Goal: Task Accomplishment & Management: Complete application form

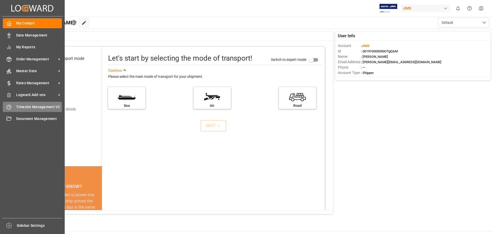
click at [26, 105] on span "Timeslot Management V2" at bounding box center [39, 106] width 46 height 5
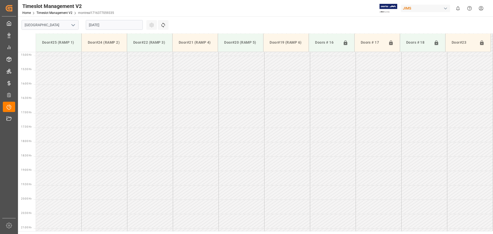
scroll to position [428, 0]
click at [72, 27] on icon "open menu" at bounding box center [73, 25] width 6 height 6
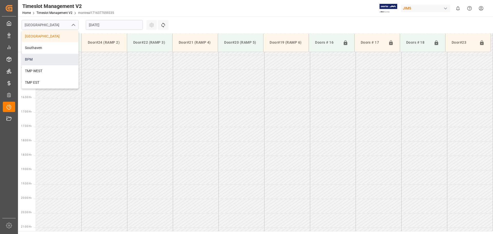
click at [53, 57] on div "BPM" at bounding box center [50, 60] width 57 height 12
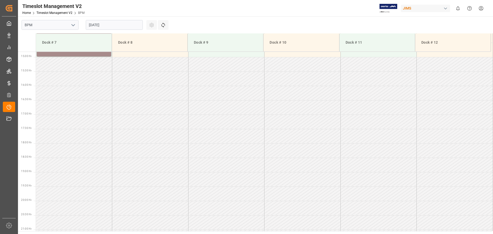
scroll to position [428, 0]
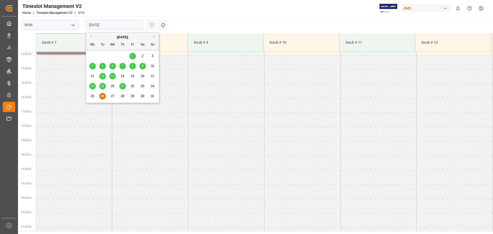
click at [126, 26] on input "[DATE]" at bounding box center [114, 25] width 57 height 10
click at [112, 87] on span "20" at bounding box center [112, 86] width 3 height 4
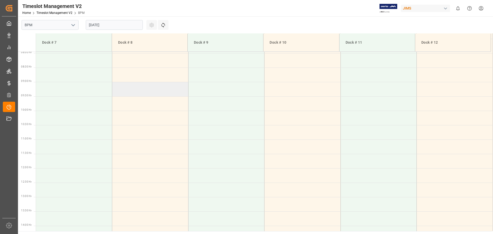
scroll to position [126, 0]
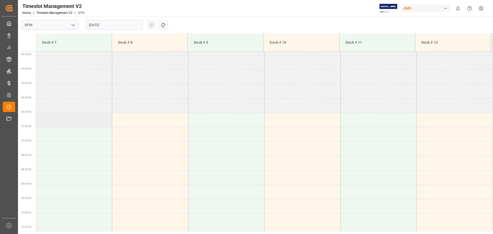
click at [55, 123] on td at bounding box center [74, 120] width 76 height 14
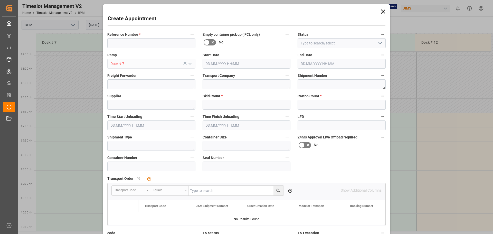
type input "[DATE] 06:30"
type input "[DATE] 07:00"
click at [142, 40] on input at bounding box center [151, 43] width 88 height 10
type input "77-9886-cn"
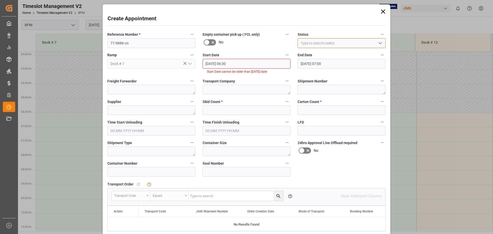
click at [347, 44] on input at bounding box center [342, 43] width 88 height 10
click at [379, 42] on icon "open menu" at bounding box center [380, 43] width 6 height 6
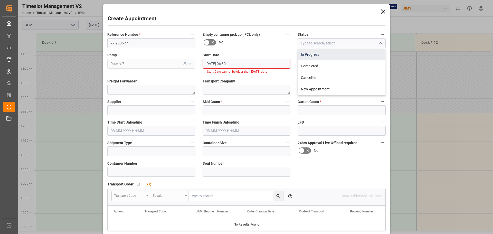
click at [360, 53] on div "In Progress" at bounding box center [342, 55] width 88 height 12
type input "In Progress"
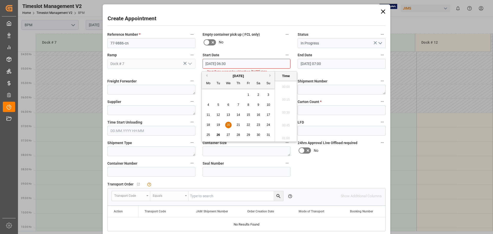
click at [250, 63] on input "[DATE] 06:30" at bounding box center [247, 64] width 88 height 10
click at [228, 124] on span "20" at bounding box center [228, 125] width 3 height 4
click at [289, 87] on li "07:30" at bounding box center [286, 85] width 22 height 13
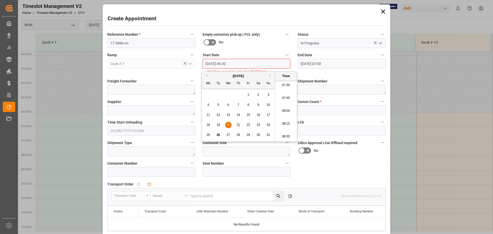
type input "[DATE] 07:30"
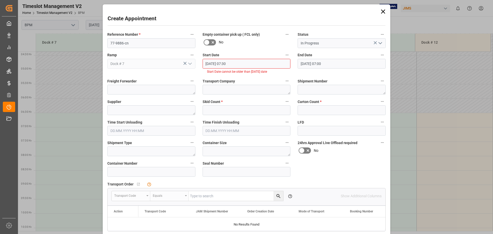
click at [336, 62] on input "[DATE] 07:00" at bounding box center [342, 64] width 88 height 10
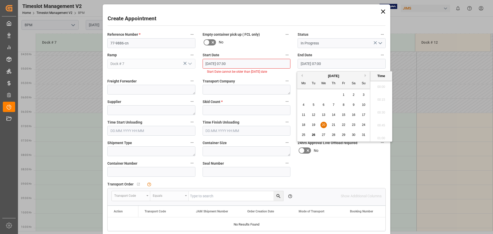
scroll to position [336, 0]
click at [325, 124] on span "20" at bounding box center [323, 125] width 3 height 4
click at [378, 134] on li "15:00" at bounding box center [381, 136] width 22 height 13
type input "[DATE] 15:00"
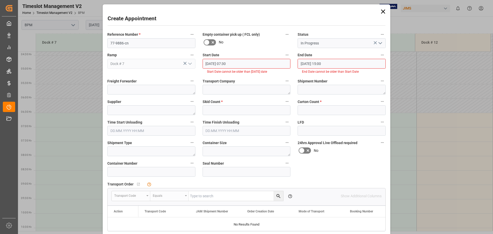
click at [273, 77] on div "Transport Company" at bounding box center [246, 86] width 95 height 21
click at [244, 65] on input "[DATE] 07:30" at bounding box center [247, 64] width 88 height 10
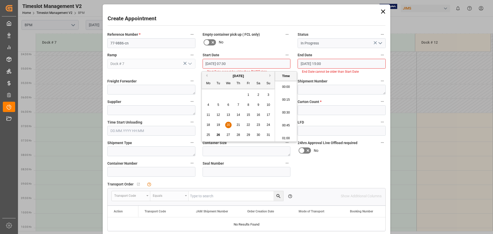
scroll to position [361, 0]
click at [228, 135] on span "27" at bounding box center [228, 135] width 3 height 4
type input "[DATE] 07:30"
click at [329, 62] on input "[DATE] 15:00" at bounding box center [342, 64] width 88 height 10
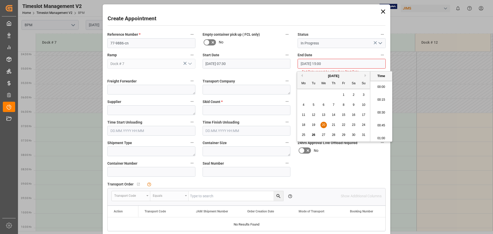
scroll to position [747, 0]
click at [324, 134] on span "27" at bounding box center [323, 135] width 3 height 4
type input "[DATE] 15:00"
click at [376, 109] on li "15:00" at bounding box center [381, 111] width 22 height 13
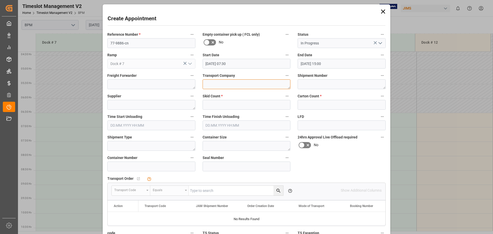
click at [226, 87] on textarea at bounding box center [247, 84] width 88 height 10
type textarea "cp"
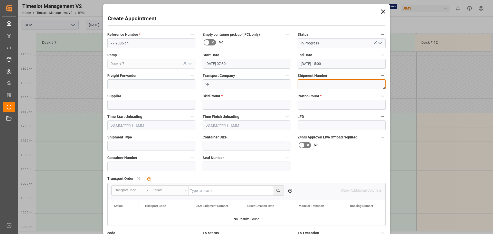
click at [357, 87] on textarea at bounding box center [342, 84] width 88 height 10
type textarea "72253"
click at [158, 107] on textarea at bounding box center [151, 105] width 88 height 10
type textarea "h"
type textarea "HGARMAN"
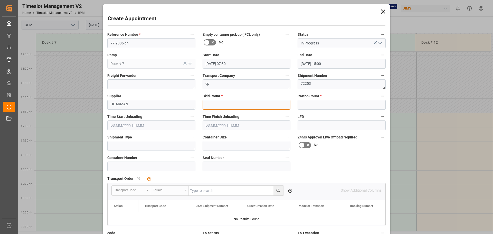
click at [215, 107] on input "text" at bounding box center [247, 105] width 88 height 10
type input "65"
click at [309, 106] on input "text" at bounding box center [342, 105] width 88 height 10
type input "1124"
click at [155, 125] on input "text" at bounding box center [151, 125] width 88 height 10
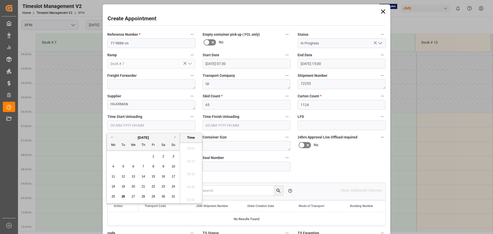
scroll to position [824, 0]
click at [135, 197] on div "27" at bounding box center [133, 197] width 6 height 6
click at [186, 147] on li "07:30" at bounding box center [191, 146] width 22 height 13
type input "[DATE] 07:30"
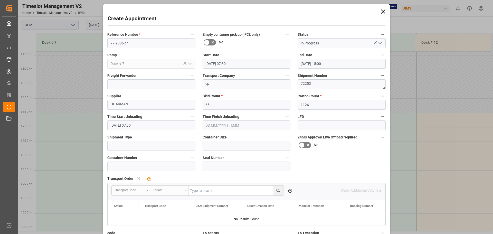
click at [249, 128] on input "text" at bounding box center [247, 125] width 88 height 10
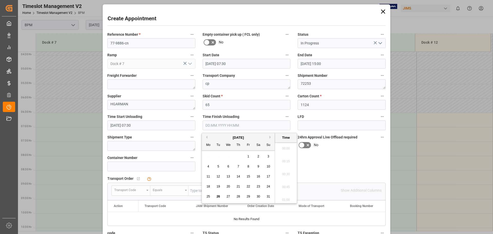
scroll to position [824, 0]
click at [228, 197] on span "27" at bounding box center [228, 197] width 3 height 4
click at [288, 148] on li "14:00" at bounding box center [286, 146] width 22 height 13
type input "[DATE] 14:00"
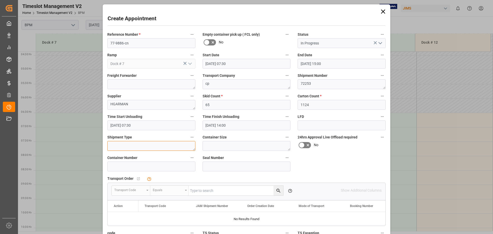
click at [157, 149] on textarea at bounding box center [151, 146] width 88 height 10
type textarea "40FT"
click at [221, 147] on textarea at bounding box center [247, 146] width 88 height 10
type textarea "40FT"
click at [114, 165] on input at bounding box center [151, 167] width 88 height 10
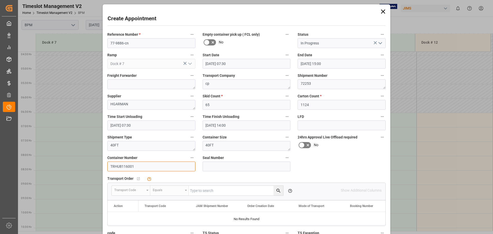
type input "TRHU8116001"
click at [218, 166] on input at bounding box center [247, 167] width 88 height 10
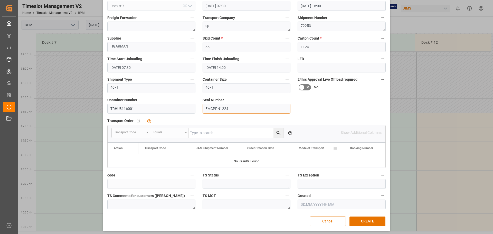
scroll to position [59, 0]
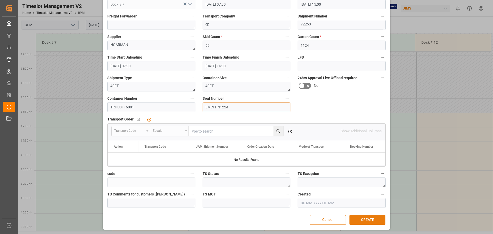
type input "EMCPPN1224"
click at [364, 222] on button "CREATE" at bounding box center [368, 220] width 36 height 10
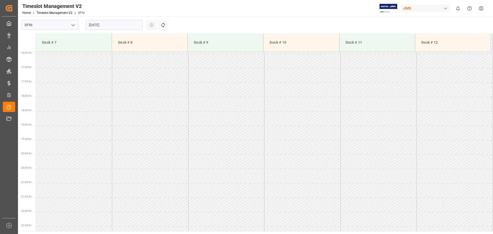
scroll to position [511, 0]
click at [130, 25] on input "[DATE]" at bounding box center [114, 25] width 57 height 10
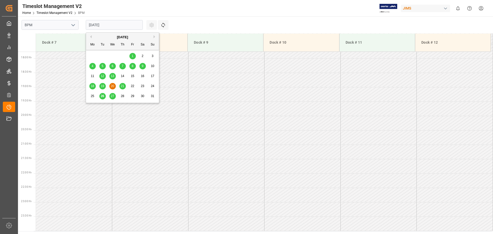
click at [114, 97] on div "27" at bounding box center [112, 96] width 6 height 6
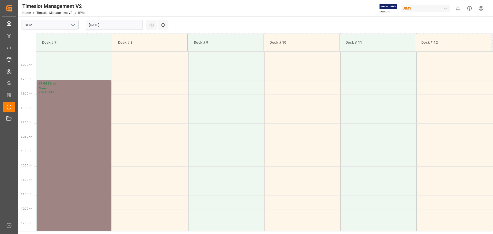
scroll to position [149, 0]
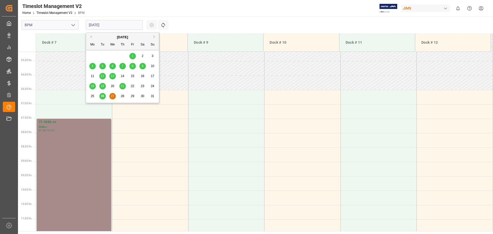
click at [129, 26] on input "[DATE]" at bounding box center [114, 25] width 57 height 10
click at [103, 96] on span "26" at bounding box center [102, 96] width 3 height 4
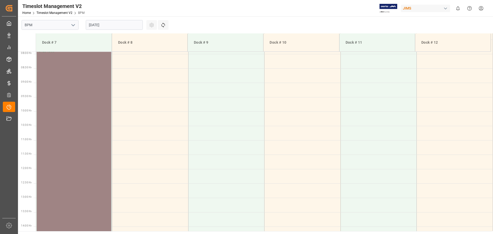
scroll to position [226, 0]
click at [93, 98] on div "77-9886-CN Status - 07:30 - 15:00" at bounding box center [74, 149] width 70 height 213
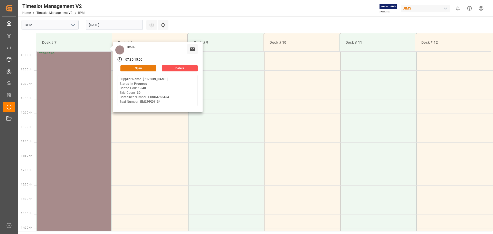
click at [143, 70] on button "Open" at bounding box center [138, 68] width 36 height 6
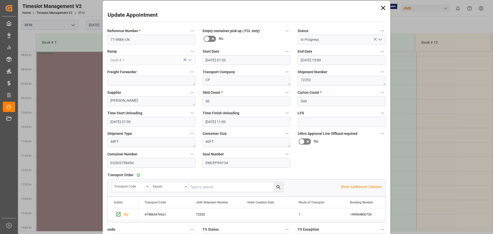
scroll to position [0, 0]
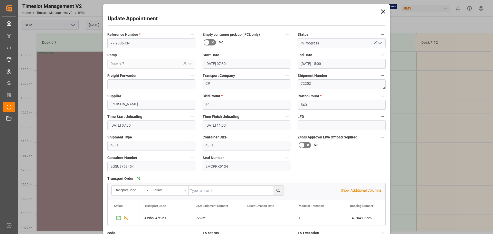
click at [381, 45] on icon "open menu" at bounding box center [380, 43] width 6 height 6
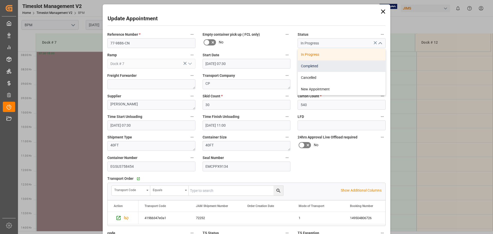
click at [343, 70] on div "Completed" at bounding box center [342, 66] width 88 height 12
type input "Completed"
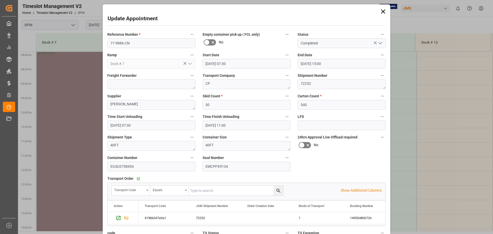
scroll to position [59, 0]
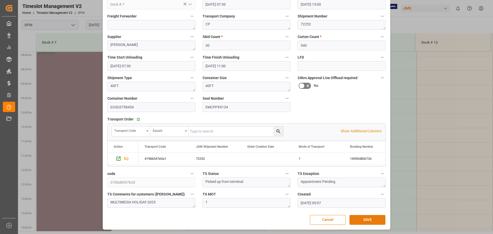
click at [360, 220] on button "SAVE" at bounding box center [368, 220] width 36 height 10
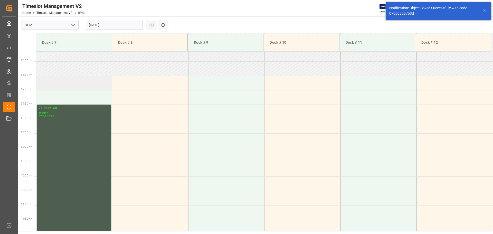
scroll to position [169, 0]
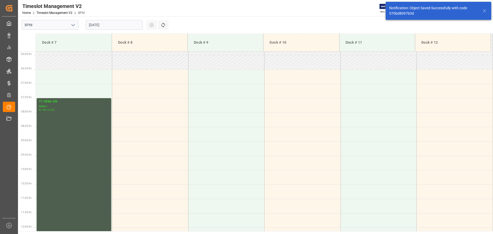
click at [117, 25] on input "[DATE]" at bounding box center [114, 25] width 57 height 10
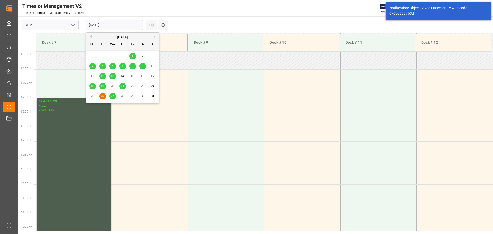
click at [111, 97] on span "27" at bounding box center [112, 96] width 3 height 4
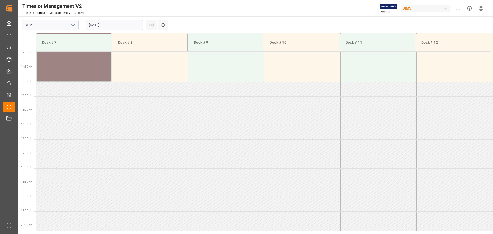
scroll to position [354, 0]
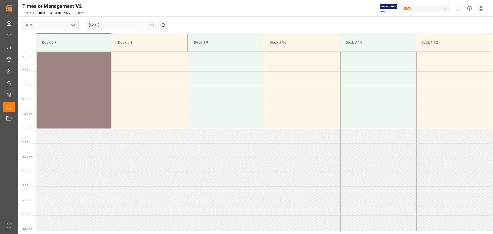
click at [67, 97] on div "77-9886-cn Status - 07:30 - 15:00" at bounding box center [74, 20] width 70 height 213
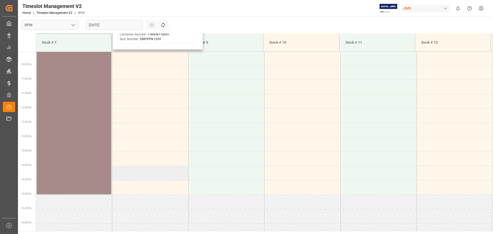
scroll to position [226, 0]
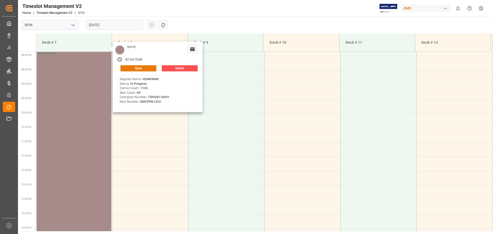
click at [137, 70] on button "Open" at bounding box center [138, 68] width 36 height 6
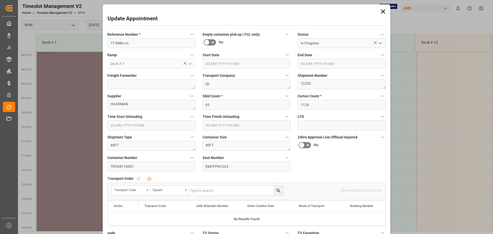
type input "[DATE] 07:30"
type input "[DATE] 15:00"
type input "[DATE] 07:30"
type input "[DATE] 14:00"
type input "[DATE] 20:30"
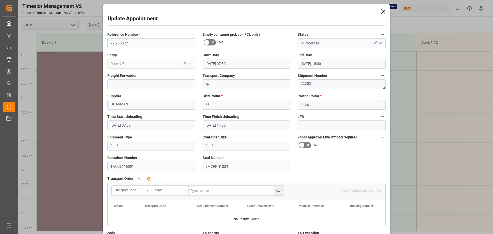
click at [139, 190] on div "Transport Code" at bounding box center [129, 189] width 30 height 6
click at [134, 224] on div "JAM Shipment Number" at bounding box center [150, 225] width 77 height 11
click at [168, 190] on div "Equals" at bounding box center [168, 189] width 30 height 6
click at [164, 224] on div "Fuzzy search" at bounding box center [189, 225] width 77 height 11
click at [208, 191] on input "text" at bounding box center [236, 191] width 95 height 10
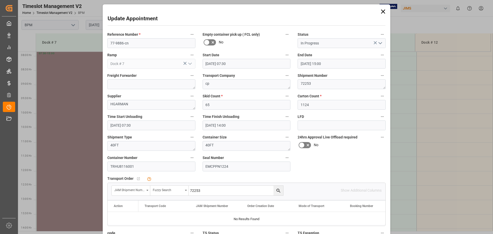
type input "72253"
click at [276, 191] on icon "search button" at bounding box center [278, 190] width 5 height 5
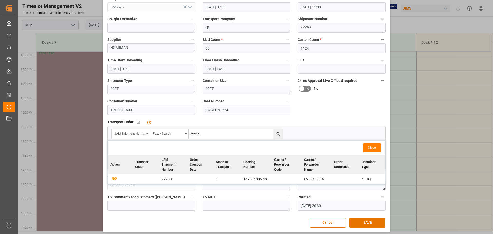
scroll to position [59, 0]
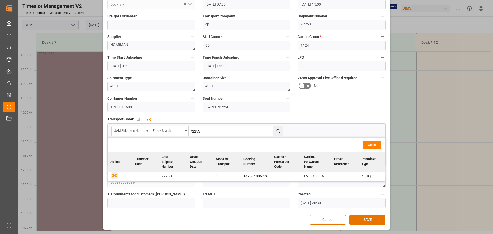
click at [112, 175] on icon "button" at bounding box center [114, 175] width 5 height 3
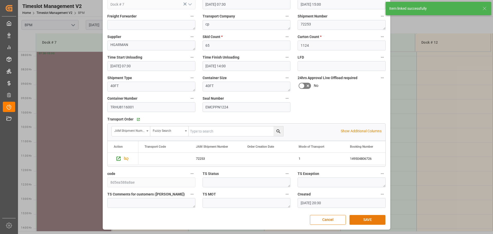
click at [363, 221] on button "SAVE" at bounding box center [368, 220] width 36 height 10
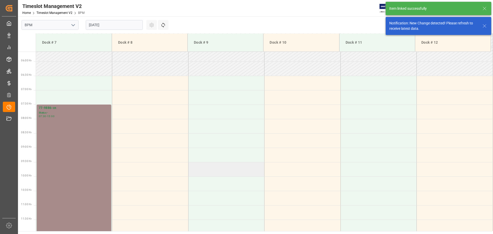
scroll to position [169, 0]
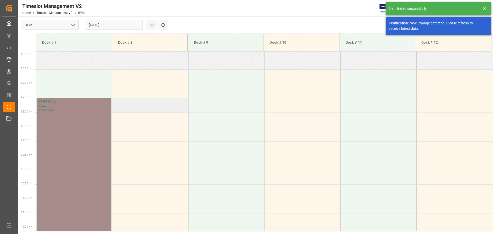
click at [135, 110] on td at bounding box center [150, 105] width 76 height 14
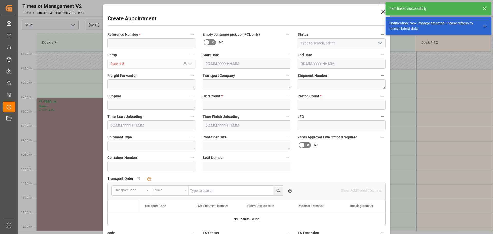
type input "[DATE] 07:30"
type input "[DATE] 08:00"
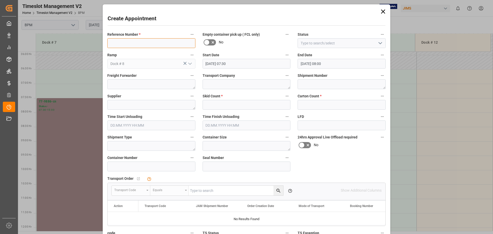
click at [139, 46] on input at bounding box center [151, 43] width 88 height 10
type input "77-9886-CN"
click at [381, 45] on icon "open menu" at bounding box center [380, 43] width 6 height 6
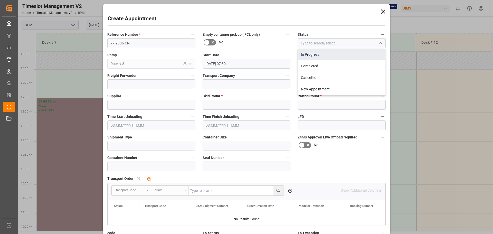
click at [364, 58] on div "In Progress" at bounding box center [342, 55] width 88 height 12
type input "In Progress"
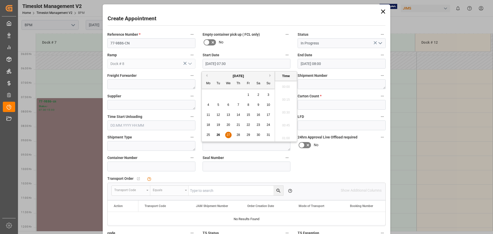
click at [251, 64] on input "[DATE] 07:30" at bounding box center [247, 64] width 88 height 10
drag, startPoint x: 231, startPoint y: 135, endPoint x: 226, endPoint y: 124, distance: 11.9
click at [231, 135] on div "27" at bounding box center [228, 135] width 6 height 6
drag, startPoint x: 282, startPoint y: 108, endPoint x: 285, endPoint y: 104, distance: 5.5
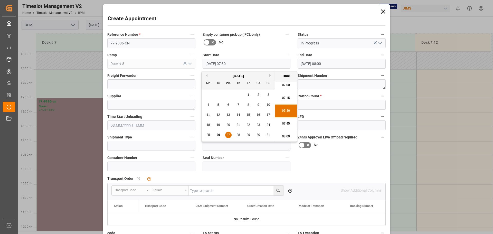
click at [282, 108] on li "07:30" at bounding box center [286, 111] width 22 height 13
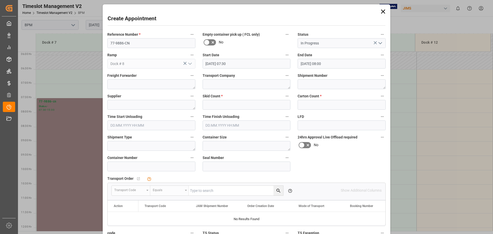
click at [333, 65] on input "[DATE] 08:00" at bounding box center [342, 64] width 88 height 10
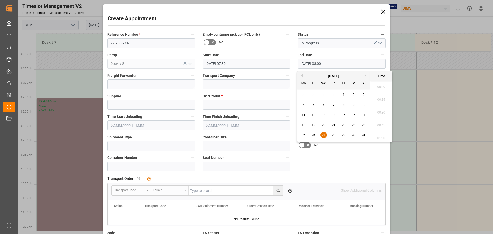
scroll to position [387, 0]
click at [327, 130] on div "25 26 27 28 29 30 31" at bounding box center [334, 135] width 70 height 10
click at [324, 135] on span "27" at bounding box center [323, 135] width 3 height 4
click at [380, 135] on li "15:00" at bounding box center [381, 136] width 22 height 13
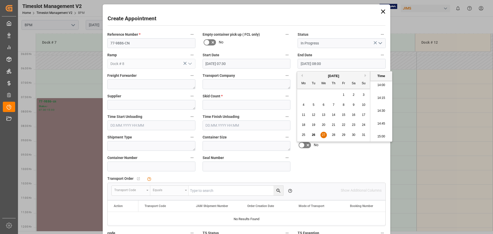
type input "[DATE] 15:00"
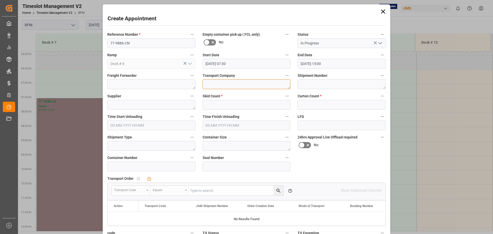
click at [233, 87] on textarea at bounding box center [247, 84] width 88 height 10
type textarea "CP"
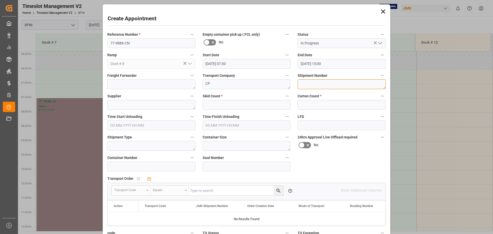
click at [313, 82] on textarea at bounding box center [342, 84] width 88 height 10
type textarea "72253"
click at [172, 107] on textarea at bounding box center [151, 105] width 88 height 10
type textarea "[PERSON_NAME]"
click at [256, 104] on input "text" at bounding box center [247, 105] width 88 height 10
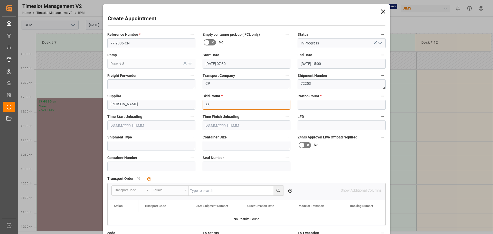
type input "65"
click at [316, 83] on textarea "72253" at bounding box center [342, 84] width 88 height 10
type textarea "72254"
click at [326, 108] on input "text" at bounding box center [342, 105] width 88 height 10
type input "1336"
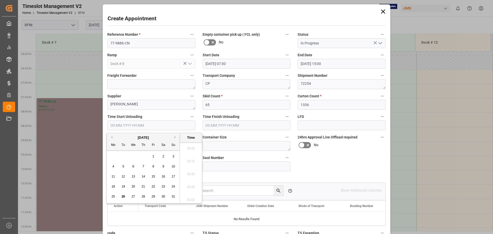
click at [136, 126] on input "text" at bounding box center [151, 125] width 88 height 10
click at [135, 196] on span "27" at bounding box center [133, 197] width 3 height 4
click at [189, 196] on li "07:30" at bounding box center [191, 198] width 22 height 13
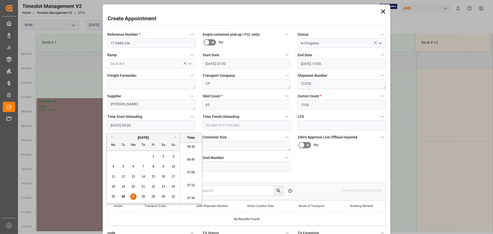
type input "[DATE] 07:30"
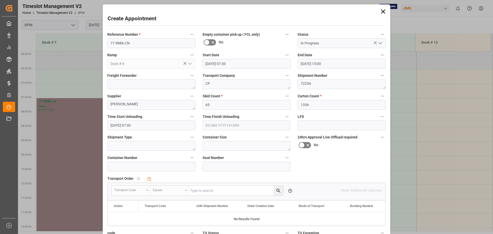
click at [233, 127] on input "text" at bounding box center [247, 125] width 88 height 10
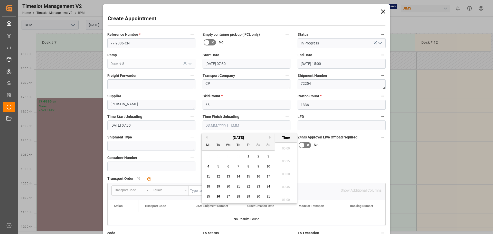
scroll to position [824, 0]
click at [228, 196] on span "27" at bounding box center [228, 197] width 3 height 4
click at [285, 147] on li "15:00" at bounding box center [286, 146] width 22 height 13
type input "[DATE] 15:00"
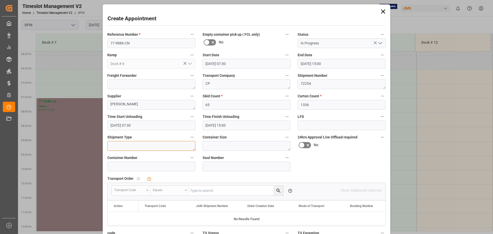
click at [146, 147] on textarea at bounding box center [151, 146] width 88 height 10
type textarea "40FT"
click at [222, 147] on textarea at bounding box center [247, 146] width 88 height 10
type textarea "40FT"
click at [162, 170] on input at bounding box center [151, 167] width 88 height 10
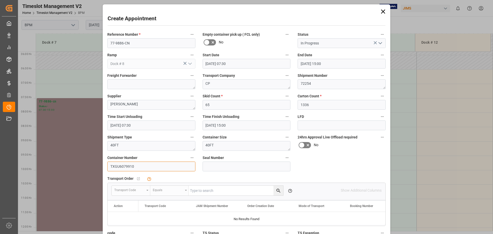
type input "TXGU6079910"
click at [227, 168] on input at bounding box center [247, 167] width 88 height 10
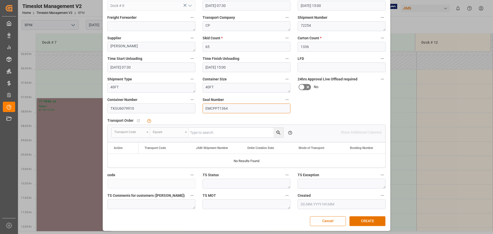
scroll to position [59, 0]
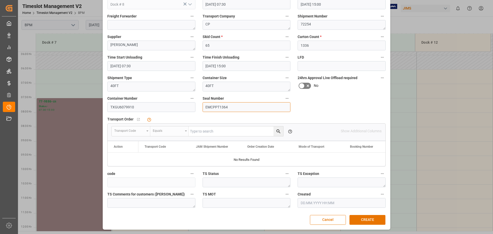
type input "EMCPPT1364"
click at [219, 44] on input "65" at bounding box center [247, 46] width 88 height 10
type input "6"
type input "75"
click at [368, 220] on button "CREATE" at bounding box center [368, 220] width 36 height 10
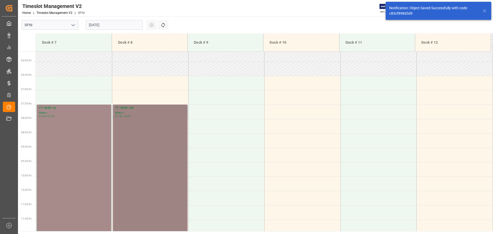
scroll to position [169, 0]
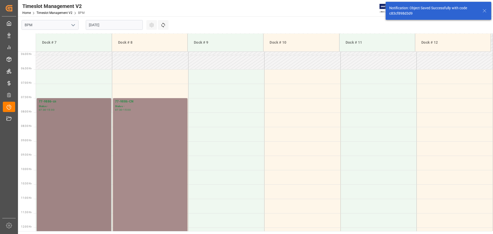
click at [71, 134] on div "77-9886-cn Status - 07:30 - 15:00" at bounding box center [74, 205] width 70 height 213
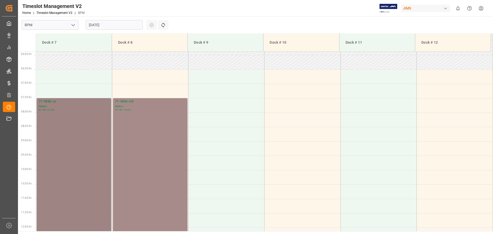
click at [87, 132] on div "77-9886-cn Status - 07:30 - 15:00" at bounding box center [74, 205] width 70 height 213
click at [71, 123] on div "77-9886-cn Status - 07:30 - 15:00" at bounding box center [74, 205] width 70 height 213
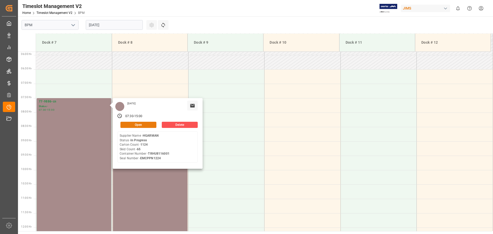
click at [145, 127] on button "Open" at bounding box center [138, 125] width 36 height 6
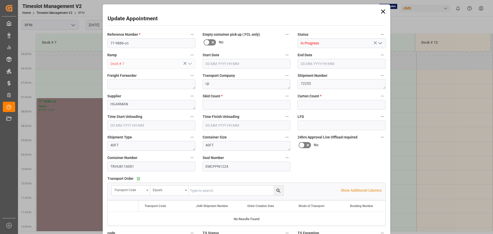
type input "65"
type input "1124"
type input "[DATE] 07:30"
type input "[DATE] 15:00"
type input "[DATE] 07:30"
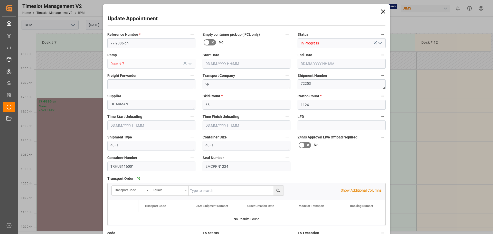
type input "[DATE] 14:00"
type input "[DATE] 20:30"
click at [383, 10] on icon at bounding box center [383, 11] width 7 height 7
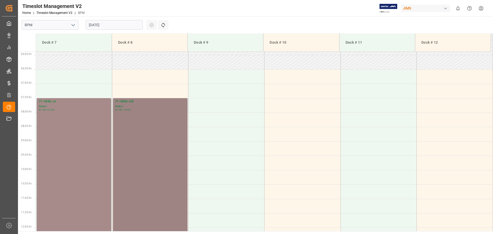
click at [164, 151] on div "77-9886-CN Status - 07:30 - 15:00" at bounding box center [150, 205] width 70 height 213
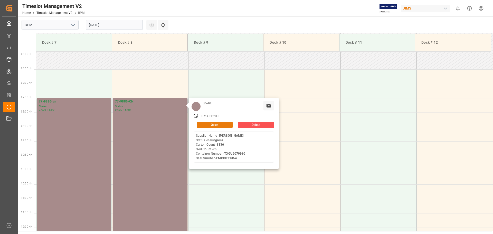
click at [214, 126] on button "Open" at bounding box center [215, 125] width 36 height 6
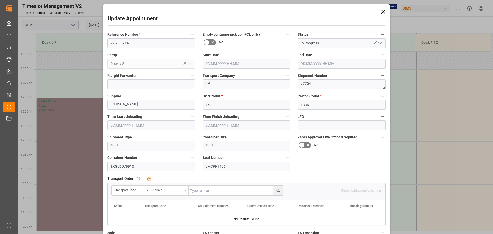
type input "[DATE] 07:30"
type input "[DATE] 15:00"
type input "[DATE] 07:30"
type input "[DATE] 15:00"
type input "[DATE] 20:34"
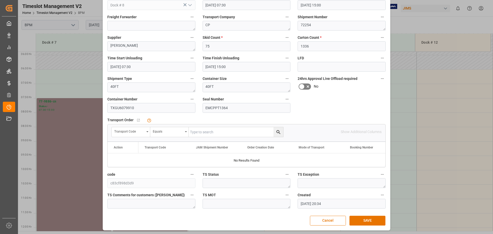
scroll to position [59, 0]
click at [145, 131] on div "Transport Code" at bounding box center [131, 131] width 39 height 10
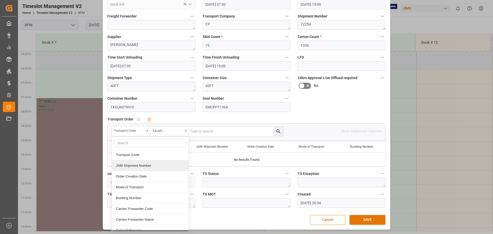
click at [132, 163] on div "JAM Shipment Number" at bounding box center [150, 165] width 77 height 11
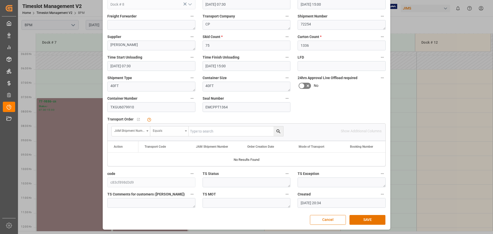
click at [173, 130] on div "Equals" at bounding box center [168, 130] width 30 height 6
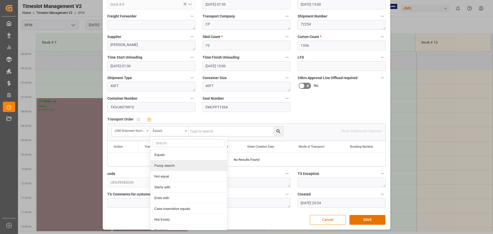
click at [170, 163] on div "Fuzzy search" at bounding box center [189, 165] width 77 height 11
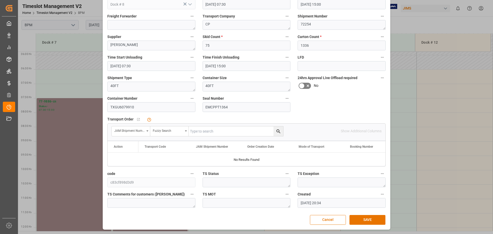
click at [204, 130] on input "text" at bounding box center [236, 131] width 95 height 10
type input "72254"
click at [279, 132] on icon "search button" at bounding box center [278, 131] width 5 height 5
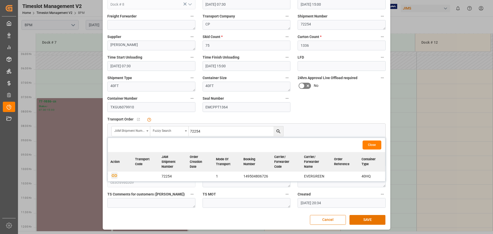
click at [113, 175] on icon "button" at bounding box center [114, 175] width 5 height 3
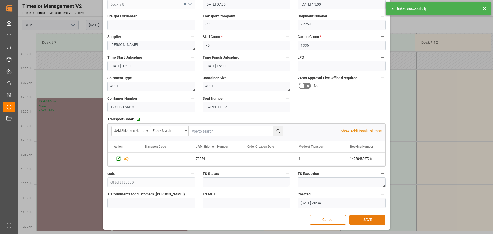
click at [375, 221] on button "SAVE" at bounding box center [368, 220] width 36 height 10
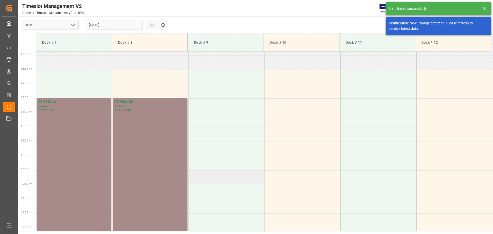
scroll to position [169, 0]
